Goal: Task Accomplishment & Management: Use online tool/utility

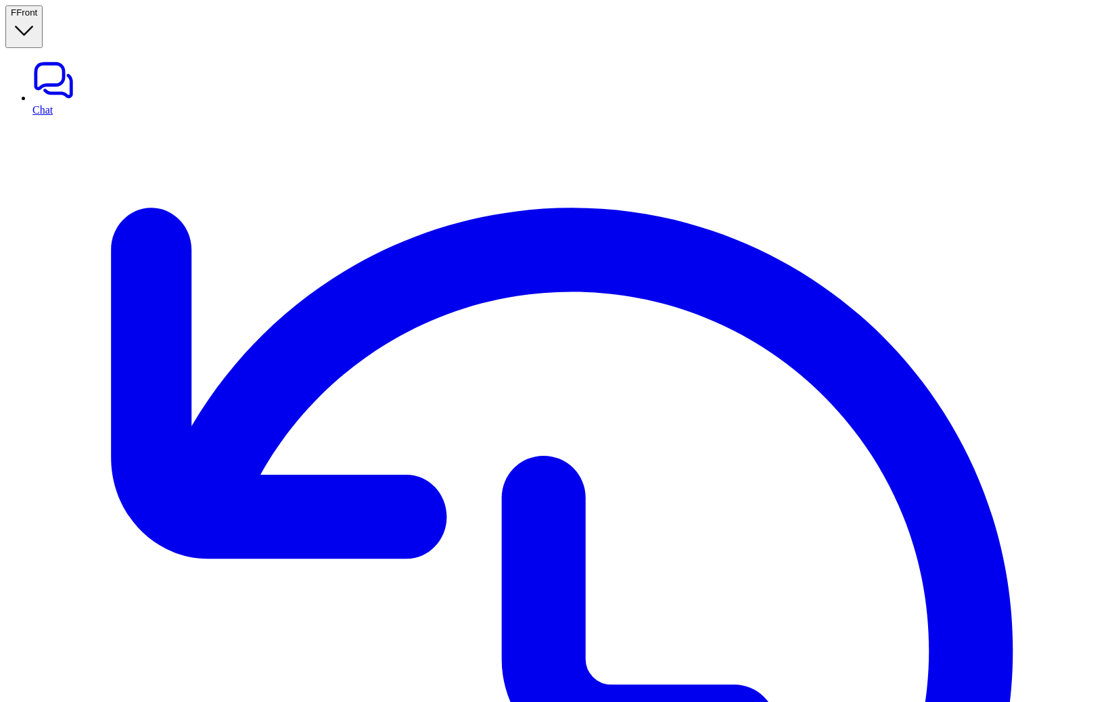
click at [43, 26] on button "F Front" at bounding box center [23, 26] width 37 height 43
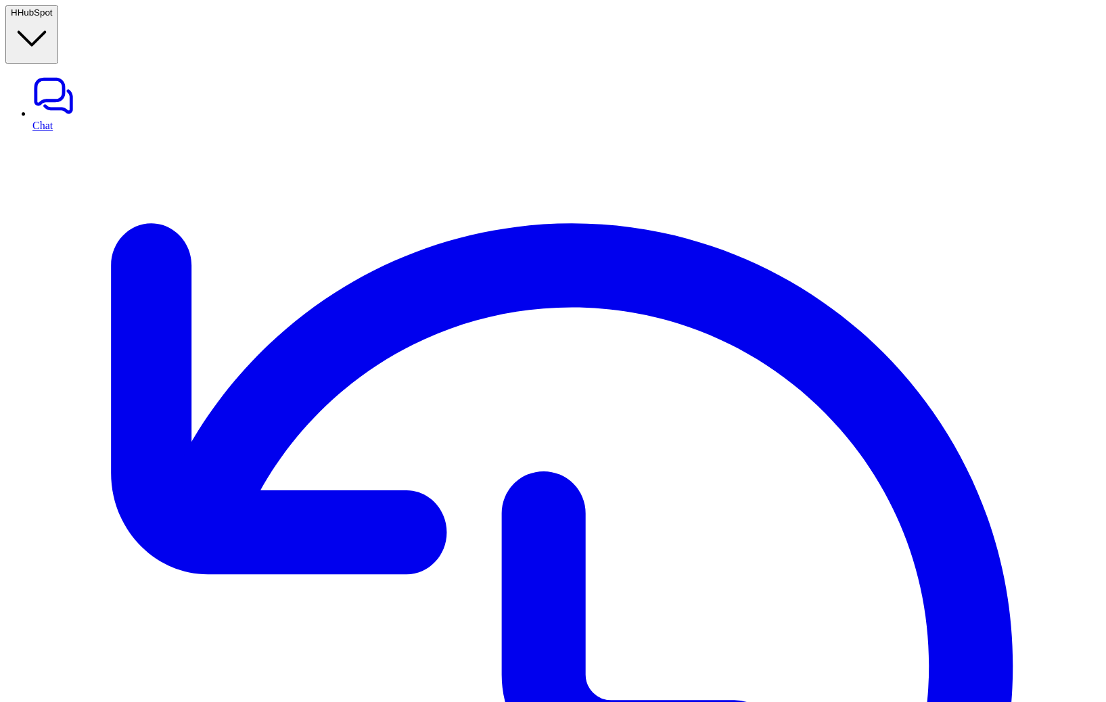
type textarea "**********"
click at [58, 24] on button "H HubSpot" at bounding box center [31, 34] width 53 height 58
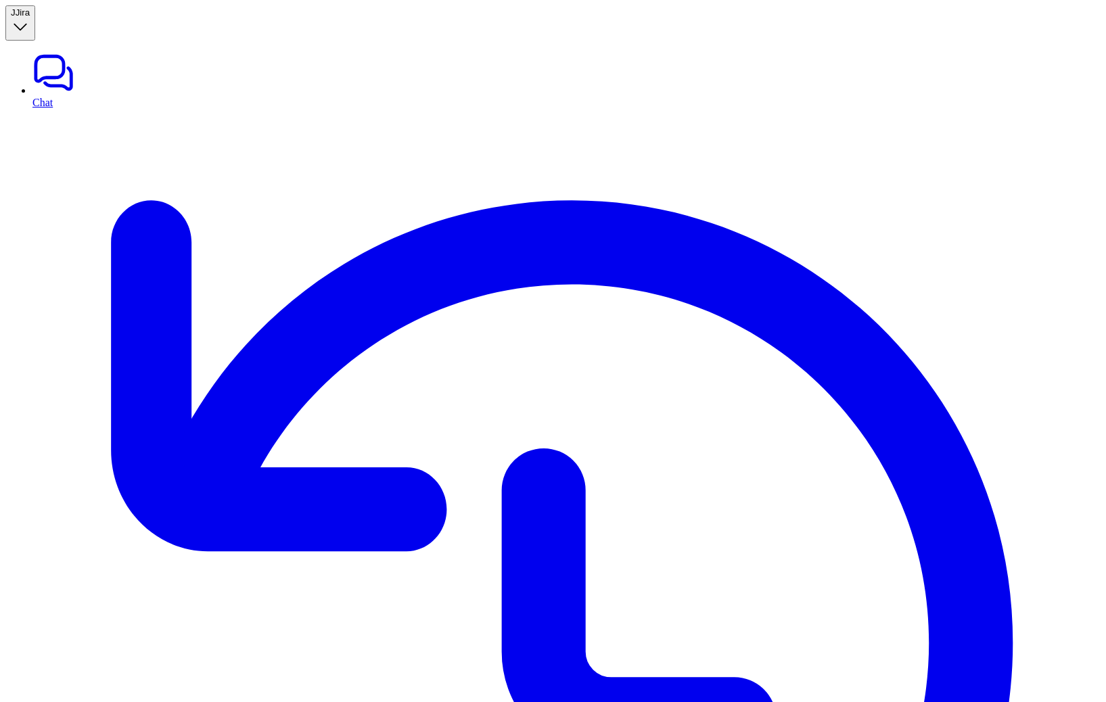
type textarea "**********"
